Goal: Information Seeking & Learning: Learn about a topic

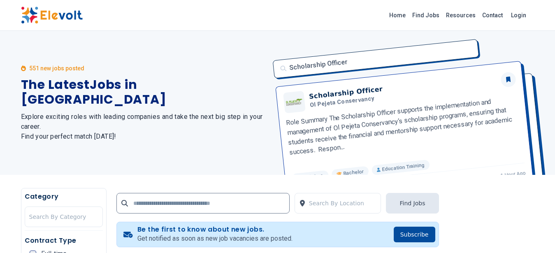
scroll to position [208, 0]
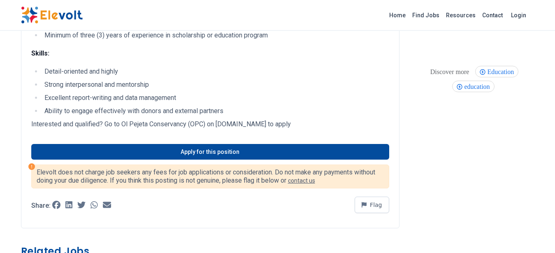
scroll to position [432, 0]
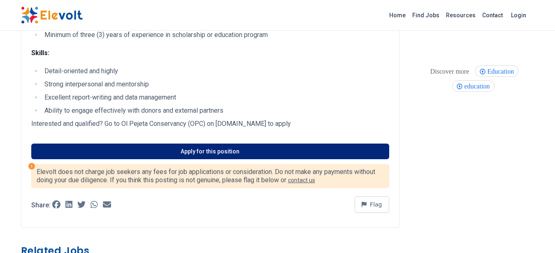
click at [206, 159] on link "Apply for this position" at bounding box center [210, 151] width 358 height 16
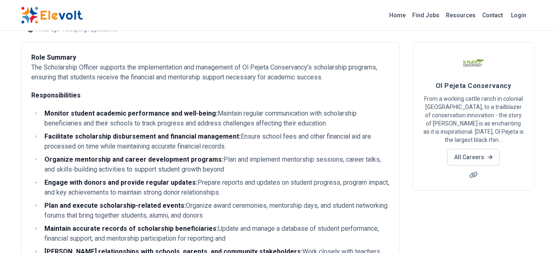
scroll to position [16, 0]
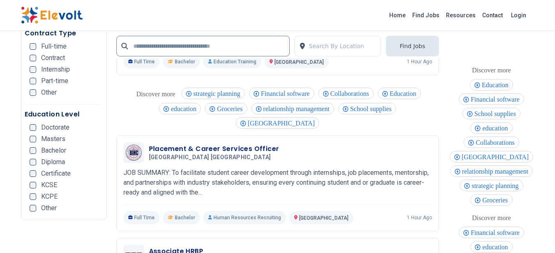
scroll to position [1836, 0]
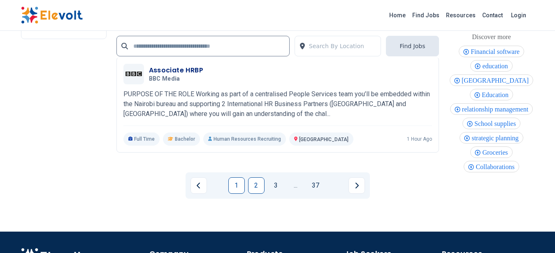
click at [253, 177] on link "2" at bounding box center [256, 185] width 16 height 16
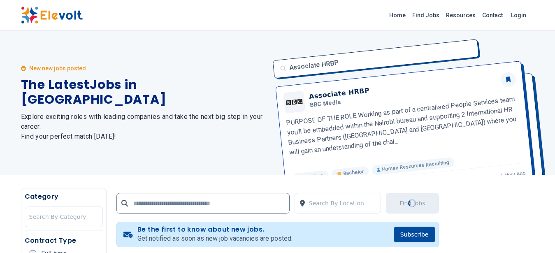
scroll to position [208, 0]
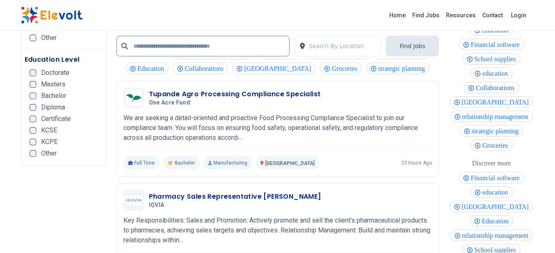
scroll to position [1836, 0]
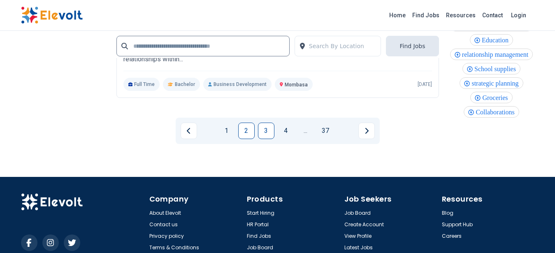
click at [263, 123] on link "3" at bounding box center [266, 131] width 16 height 16
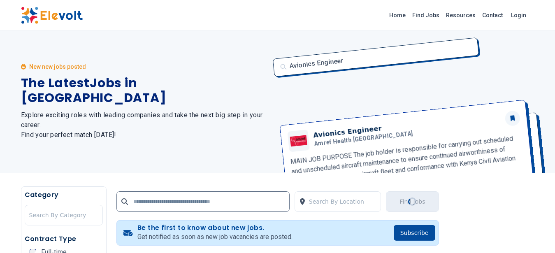
scroll to position [0, 0]
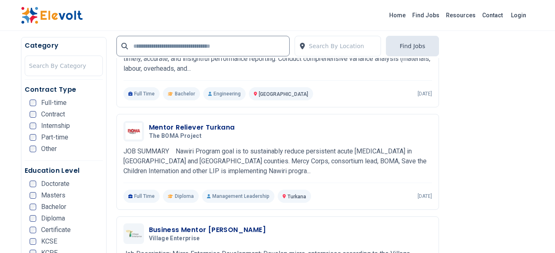
scroll to position [1293, 0]
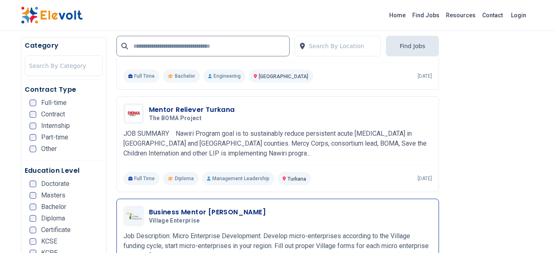
click at [313, 231] on p "Job Description: Micro Enterprise Development: Develop micro-enterprises accord…" at bounding box center [277, 246] width 308 height 30
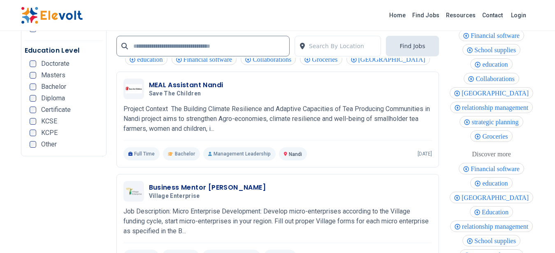
scroll to position [1845, 0]
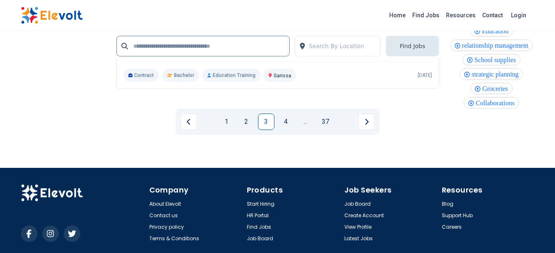
click at [288, 116] on div "1 2 3 4 ... 37" at bounding box center [278, 122] width 204 height 26
click at [285, 113] on link "4" at bounding box center [285, 121] width 16 height 16
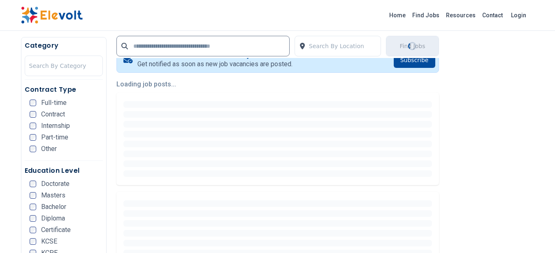
scroll to position [208, 0]
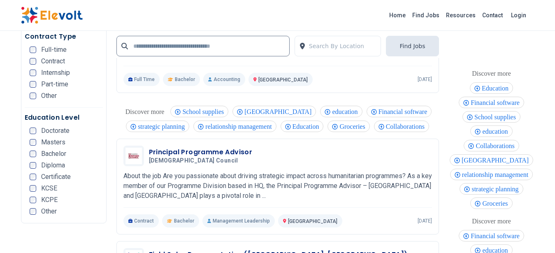
scroll to position [1655, 0]
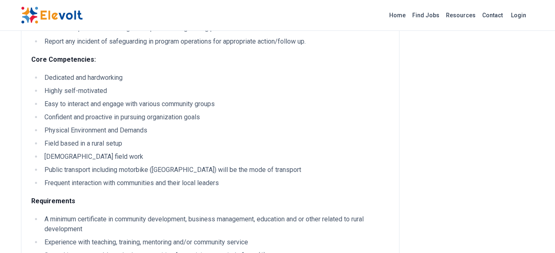
scroll to position [832, 0]
